Goal: Find specific page/section: Find specific page/section

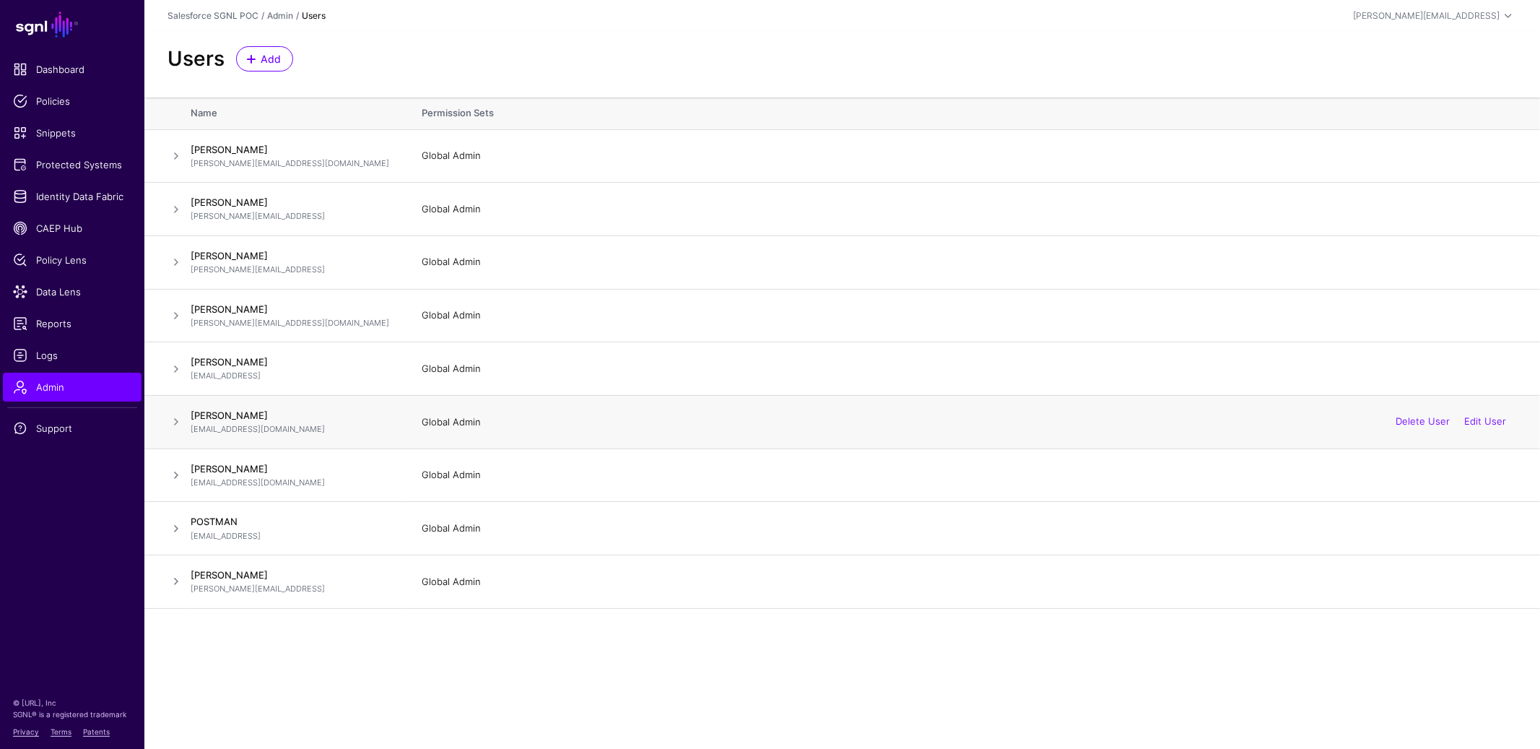
click at [788, 434] on td "Global Admin Delete User Edit User" at bounding box center [973, 421] width 1133 height 53
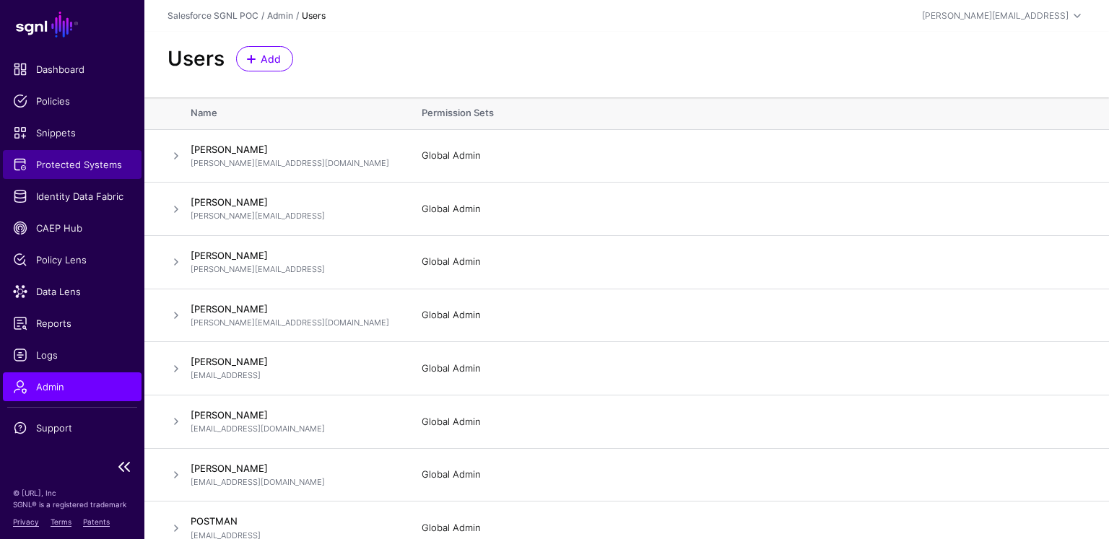
click at [104, 170] on span "Protected Systems" at bounding box center [72, 164] width 118 height 14
